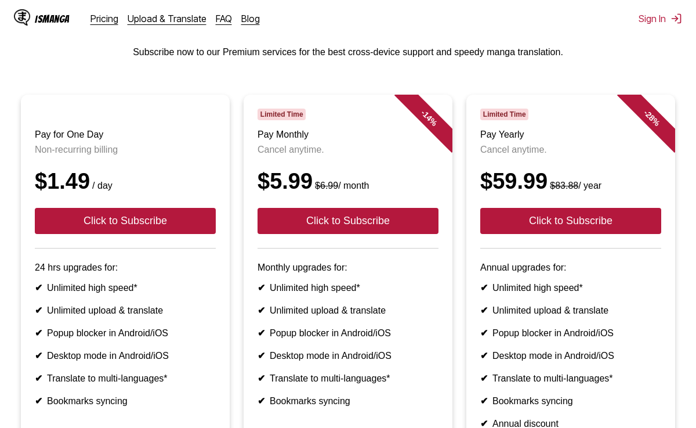
scroll to position [62, 0]
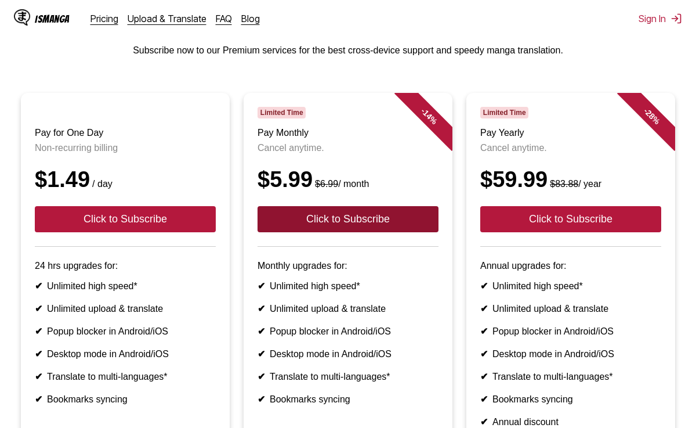
click at [334, 220] on button "Click to Subscribe" at bounding box center [348, 219] width 181 height 26
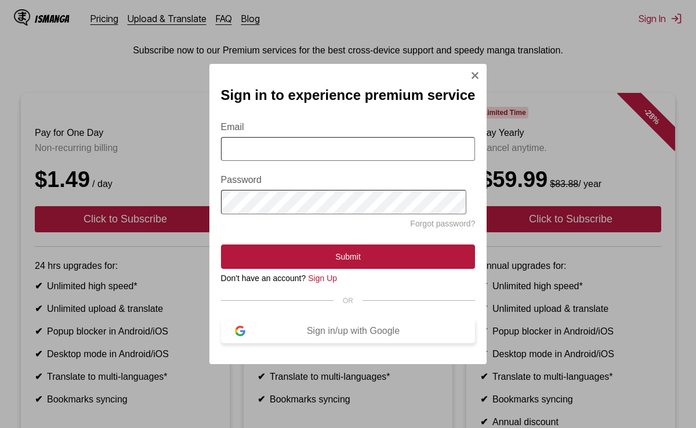
click at [336, 334] on div "Sign in/up with Google" at bounding box center [353, 331] width 216 height 10
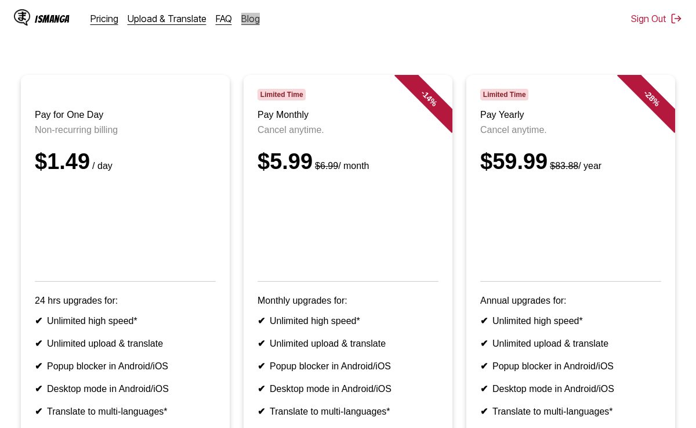
scroll to position [0, 0]
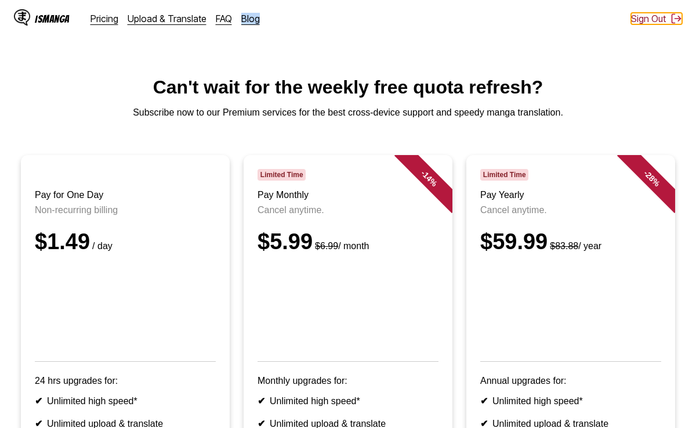
click at [651, 17] on button "Sign Out" at bounding box center [656, 19] width 51 height 12
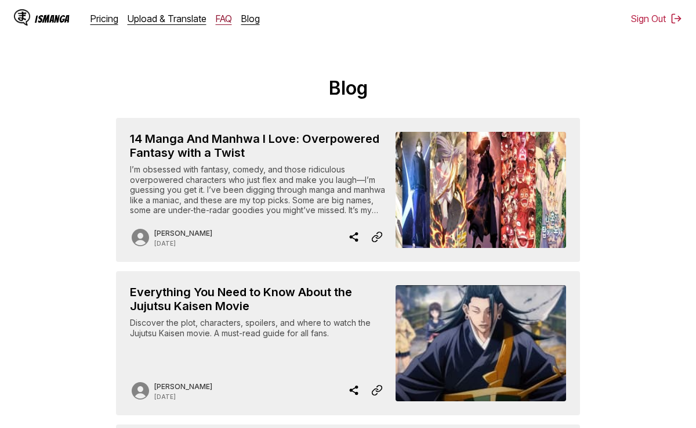
click at [216, 17] on link "FAQ" at bounding box center [224, 19] width 16 height 12
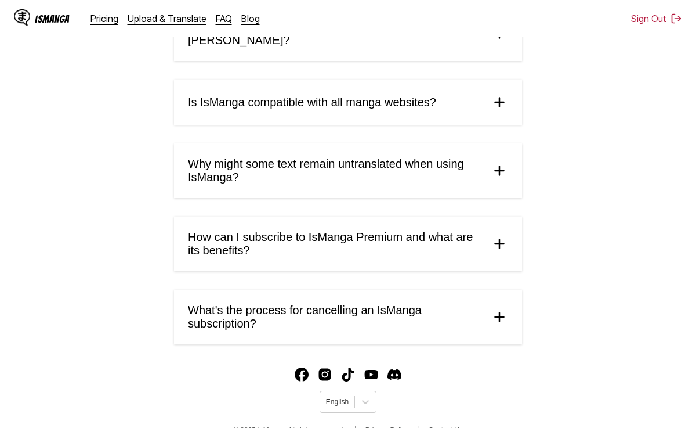
scroll to position [584, 0]
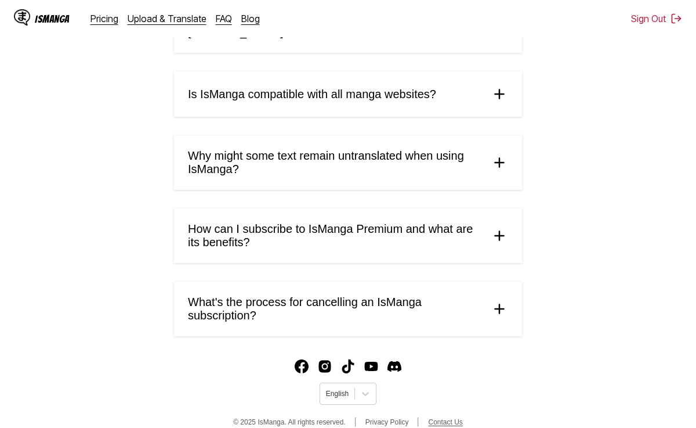
click at [445, 418] on link "Contact Us" at bounding box center [445, 422] width 34 height 8
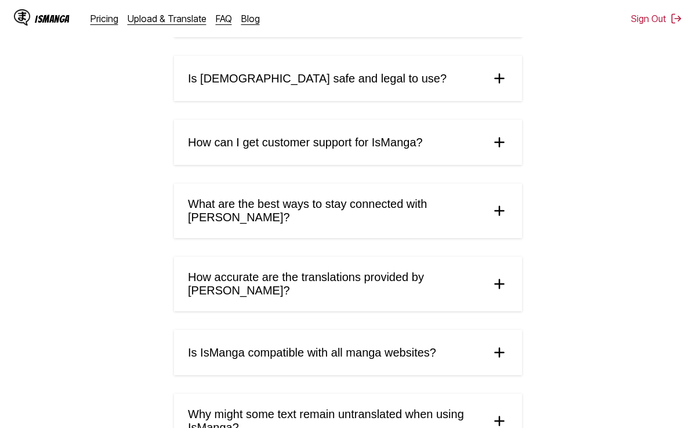
scroll to position [0, 0]
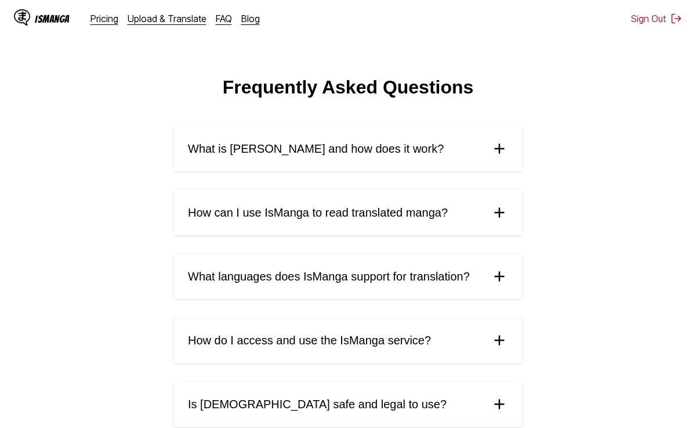
click at [26, 17] on img at bounding box center [22, 17] width 16 height 16
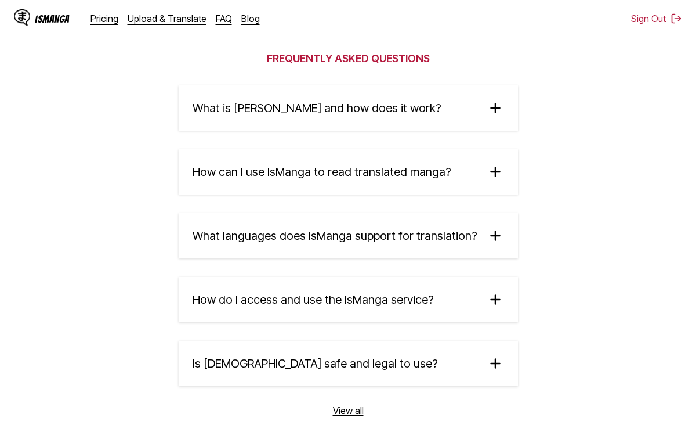
scroll to position [1884, 0]
click at [457, 109] on summary "What is IsManga and how does it work?" at bounding box center [348, 108] width 339 height 45
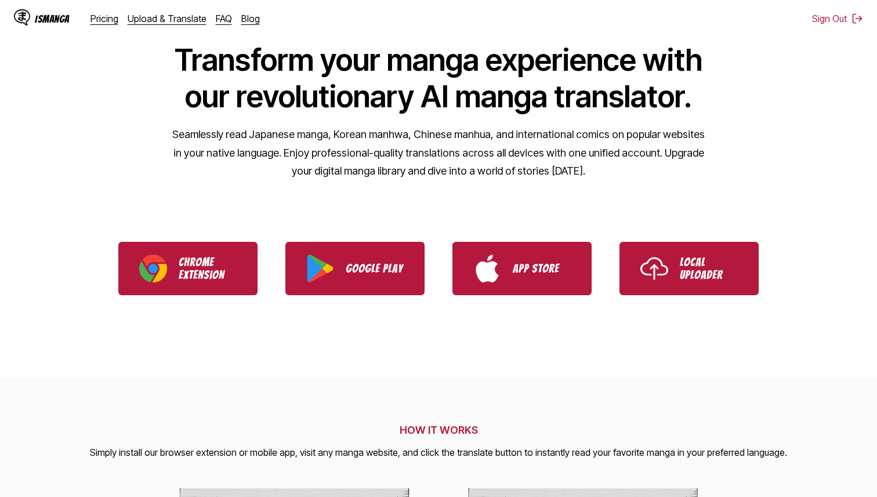
scroll to position [0, 0]
